Goal: Transaction & Acquisition: Download file/media

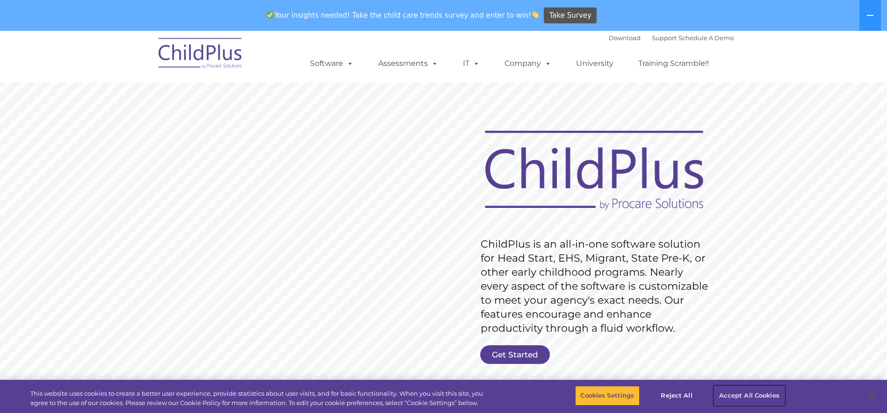
click at [744, 393] on button "Accept All Cookies" at bounding box center [749, 396] width 71 height 20
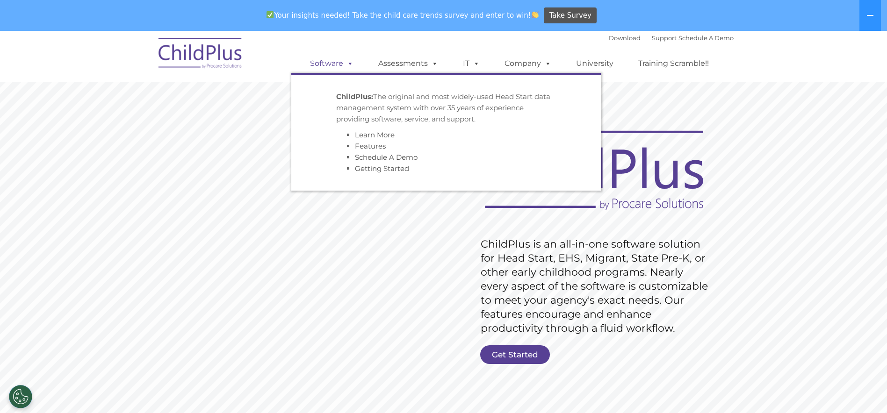
click at [338, 64] on link "Software" at bounding box center [332, 63] width 62 height 19
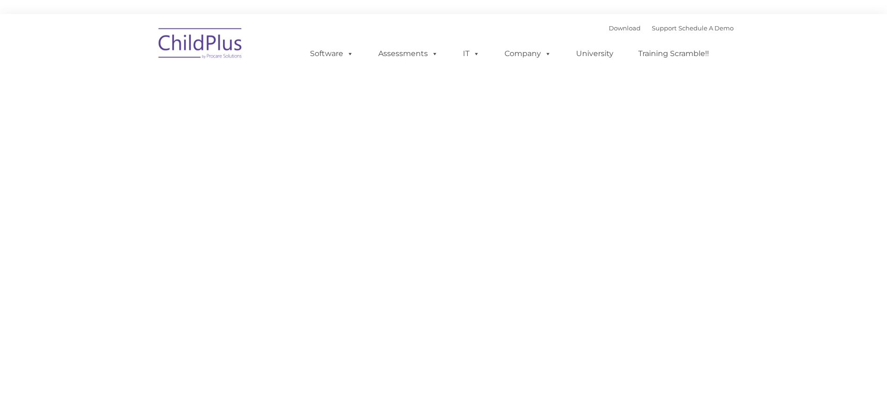
type input ""
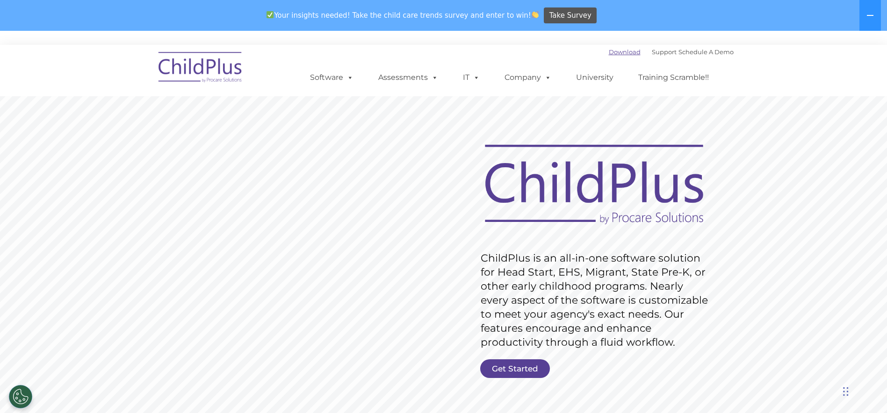
click at [609, 49] on link "Download" at bounding box center [625, 51] width 32 height 7
